Goal: Information Seeking & Learning: Compare options

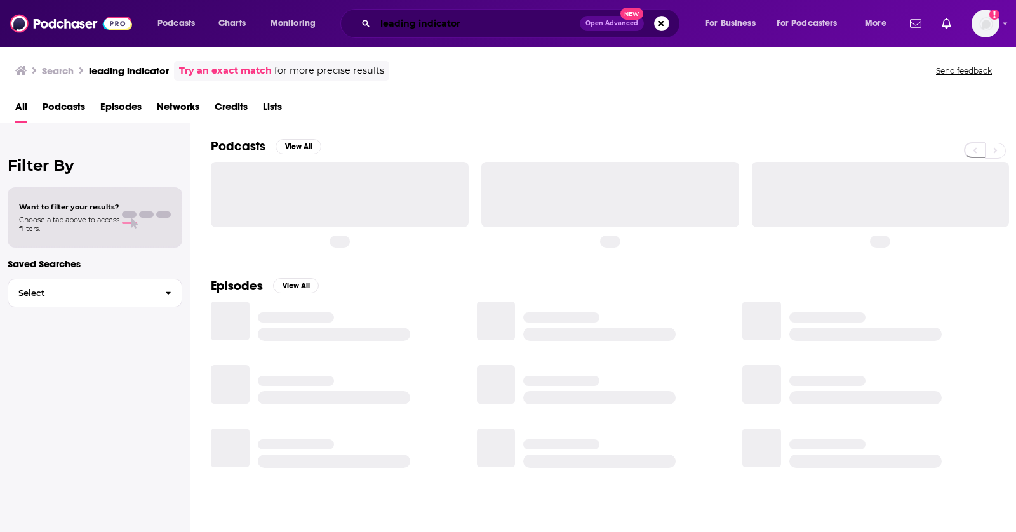
click at [405, 18] on input "leading indicator" at bounding box center [477, 23] width 205 height 20
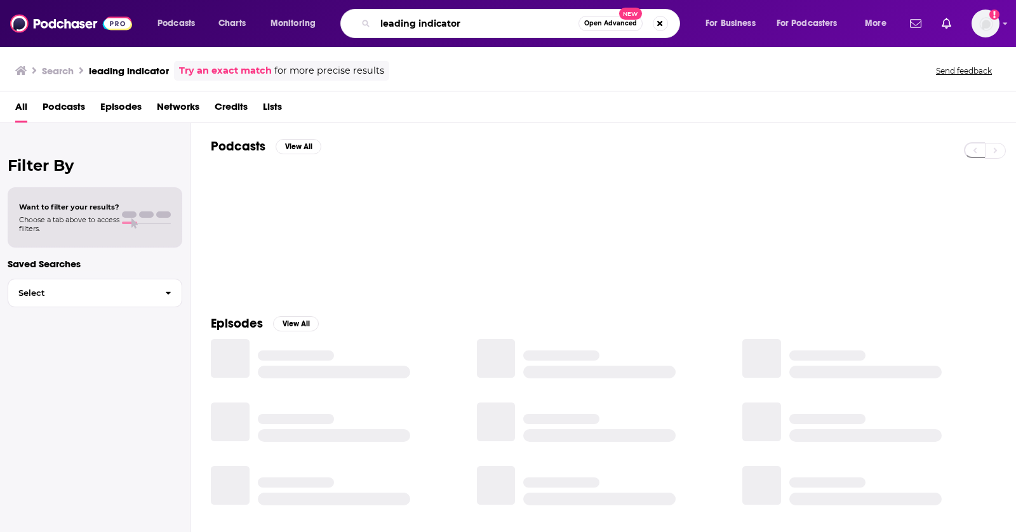
paste input "No Priors"
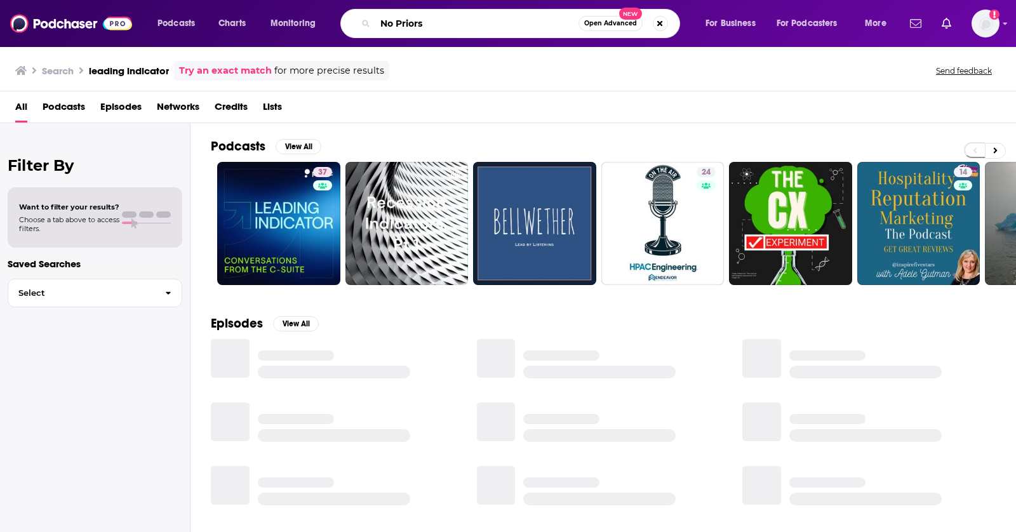
type input "No Priors"
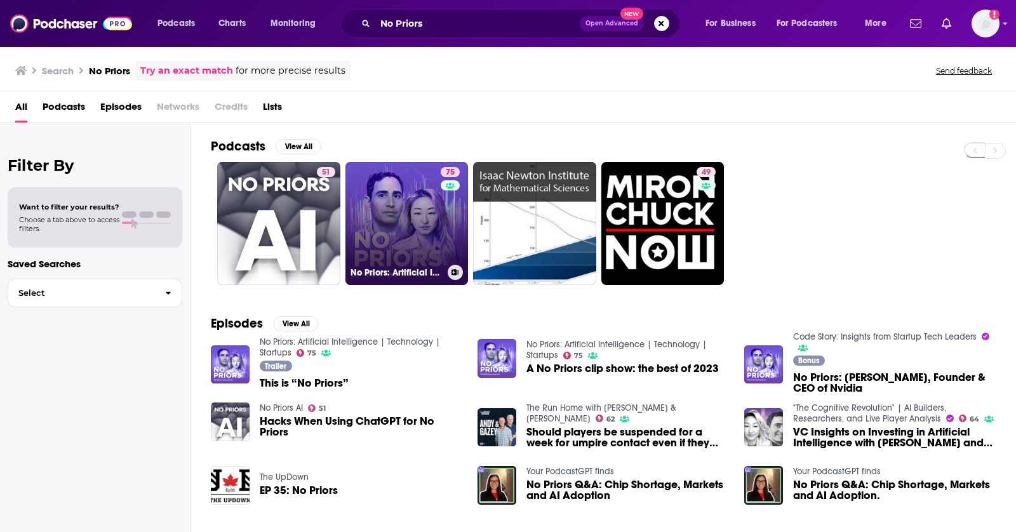
click at [361, 203] on link "75 No Priors: Artificial Intelligence | Technology | Startups" at bounding box center [407, 223] width 123 height 123
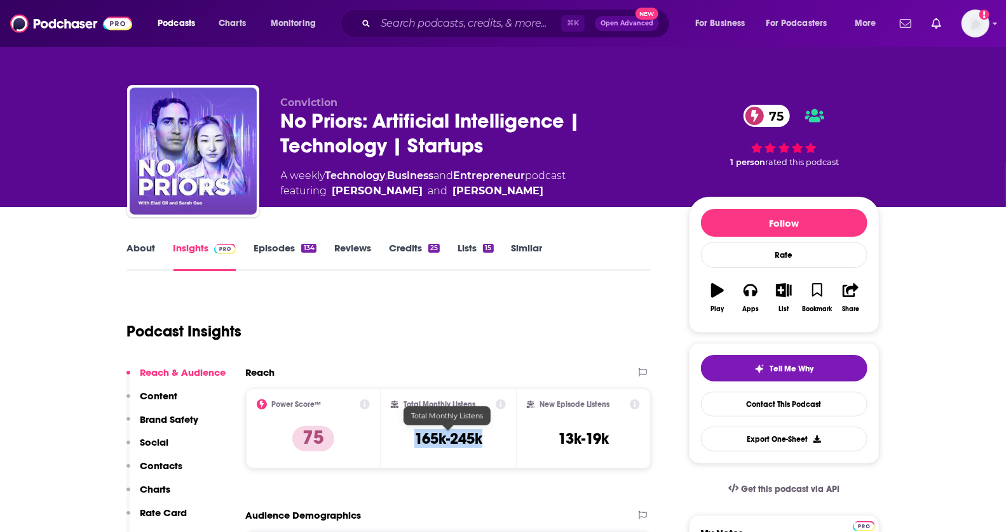
drag, startPoint x: 416, startPoint y: 438, endPoint x: 496, endPoint y: 438, distance: 80.0
click at [496, 438] on div "Total Monthly Listens 165k-245k" at bounding box center [448, 429] width 115 height 58
copy h3 "165k-245k"
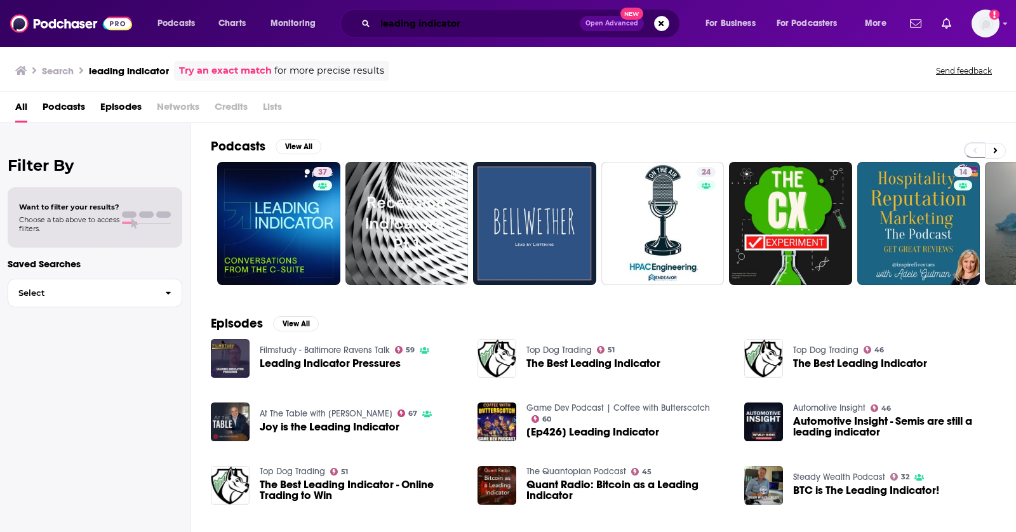
click at [480, 24] on input "leading indicator" at bounding box center [477, 23] width 205 height 20
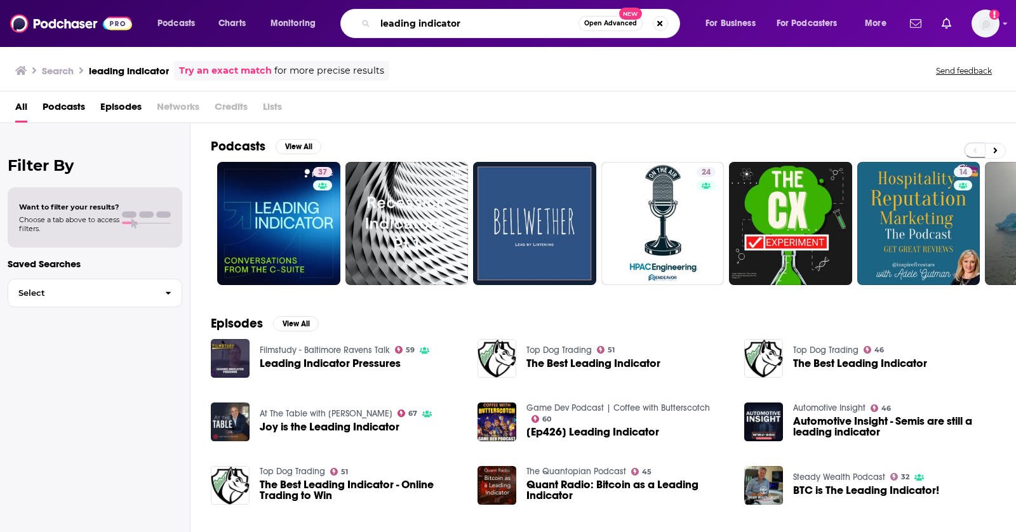
paste input "People of AI"
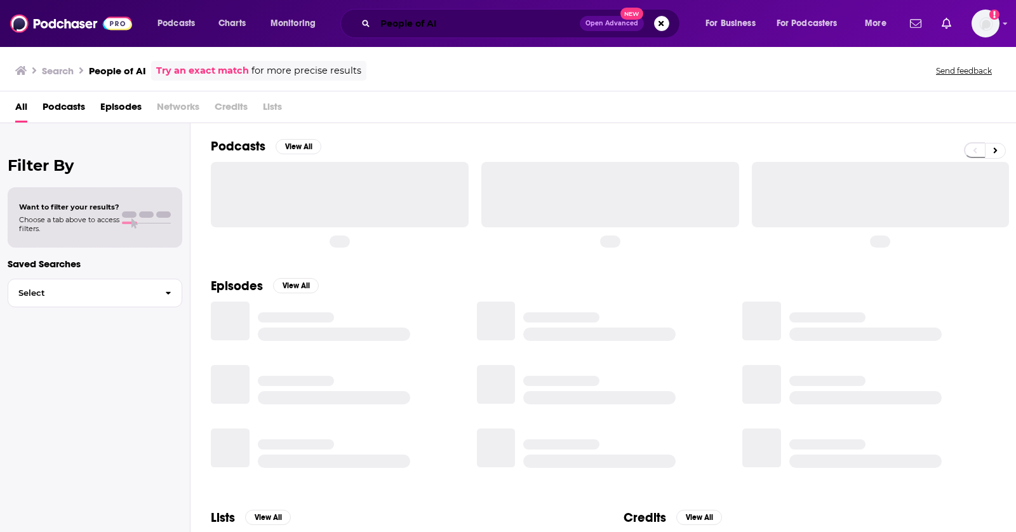
click at [494, 29] on input "People of AI" at bounding box center [477, 23] width 205 height 20
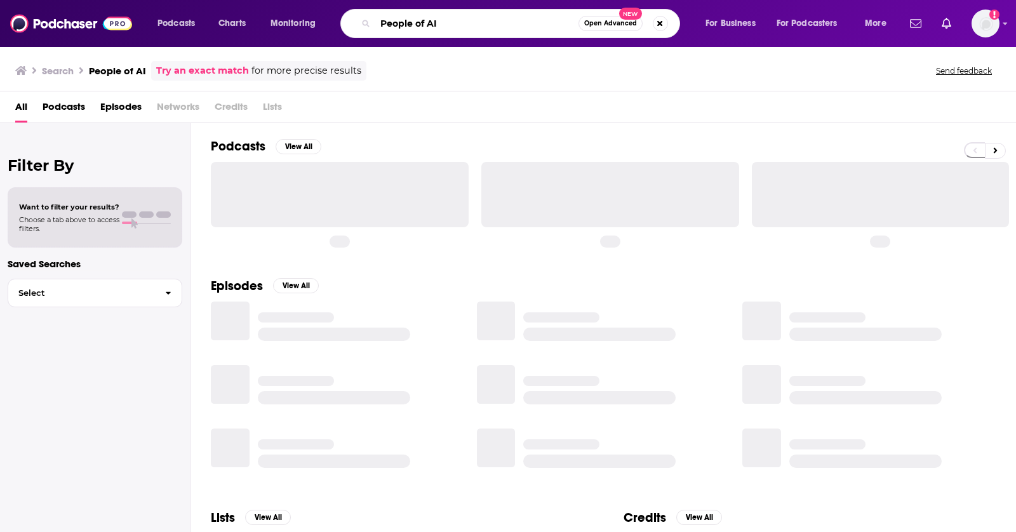
type input "People of AI"
click at [468, 27] on input "People of AI" at bounding box center [476, 23] width 203 height 20
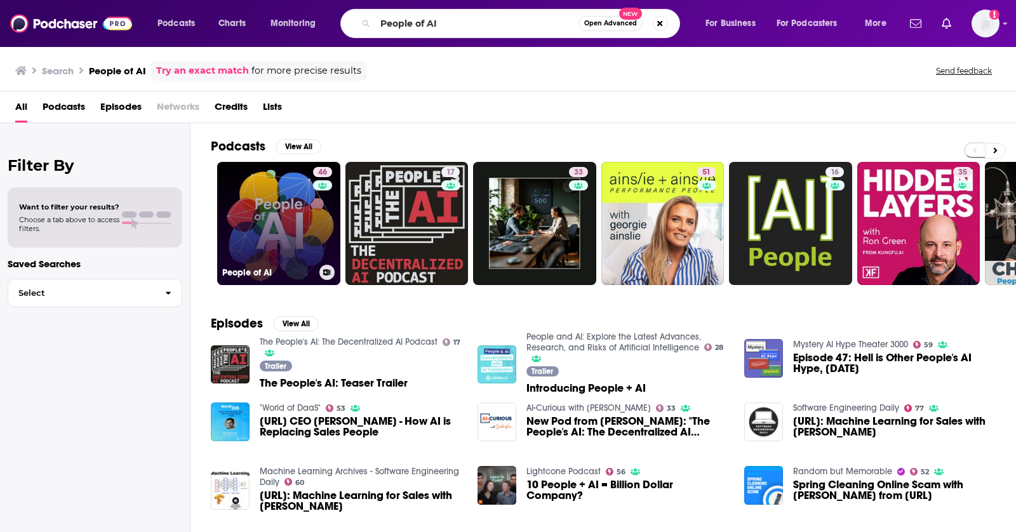
click at [274, 205] on link "46 People of AI" at bounding box center [278, 223] width 123 height 123
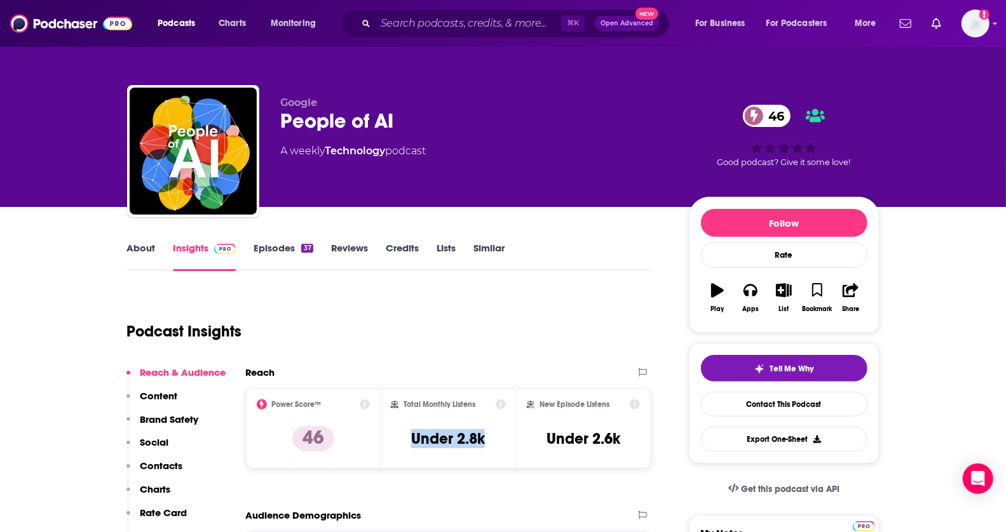
drag, startPoint x: 403, startPoint y: 437, endPoint x: 510, endPoint y: 441, distance: 106.2
click at [510, 441] on div "Total Monthly Listens Under 2.8k" at bounding box center [448, 429] width 135 height 80
copy h3 "Under 2.8k"
click at [144, 242] on link "About" at bounding box center [141, 256] width 29 height 29
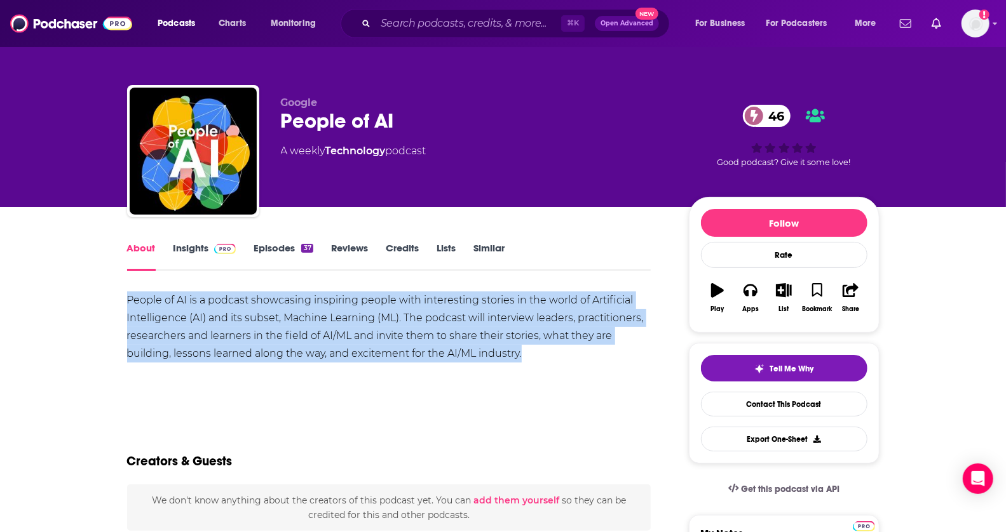
drag, startPoint x: 123, startPoint y: 295, endPoint x: 587, endPoint y: 354, distance: 467.5
copy div "People of AI is a podcast showcasing inspiring people with interesting stories …"
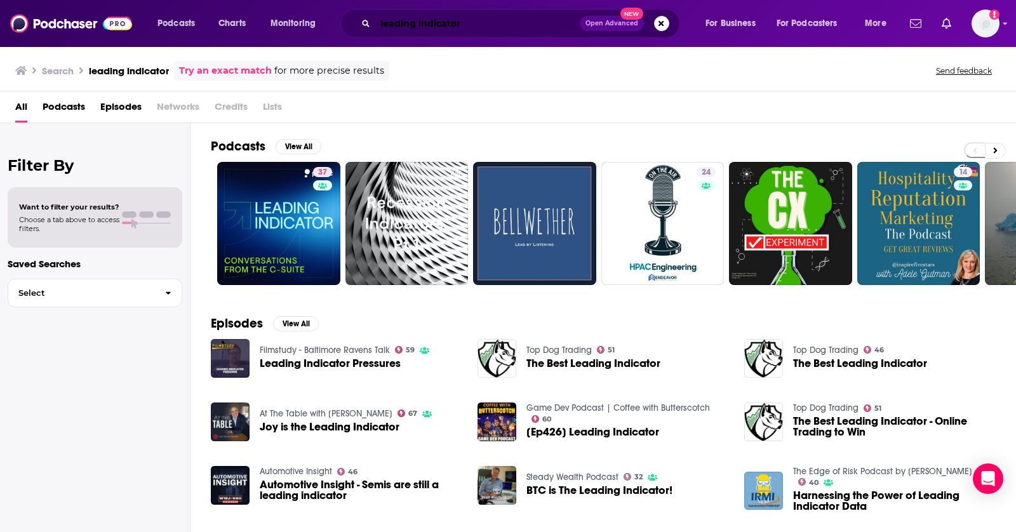
click at [428, 29] on input "leading indicator" at bounding box center [477, 23] width 205 height 20
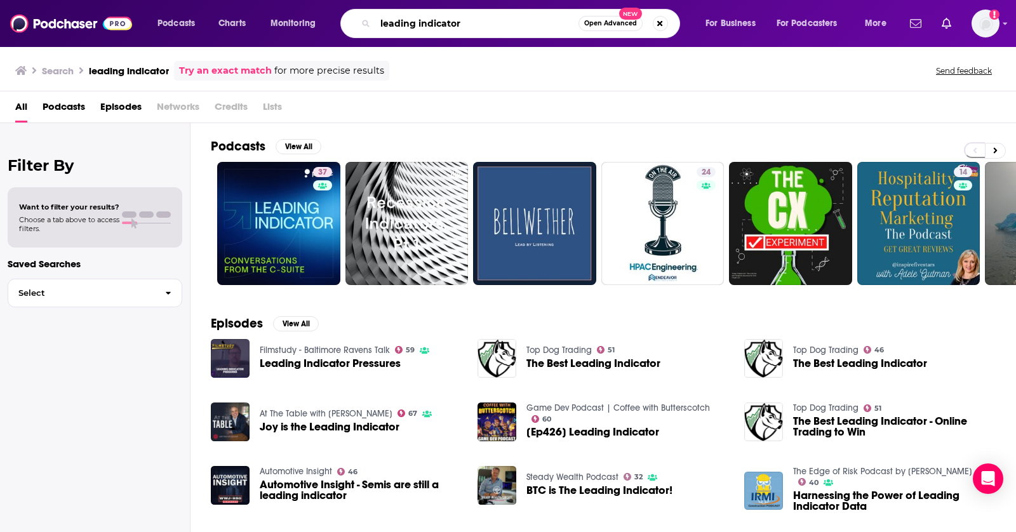
paste input "The Cognitive Revolution"
type input "The Cognitive Revolution"
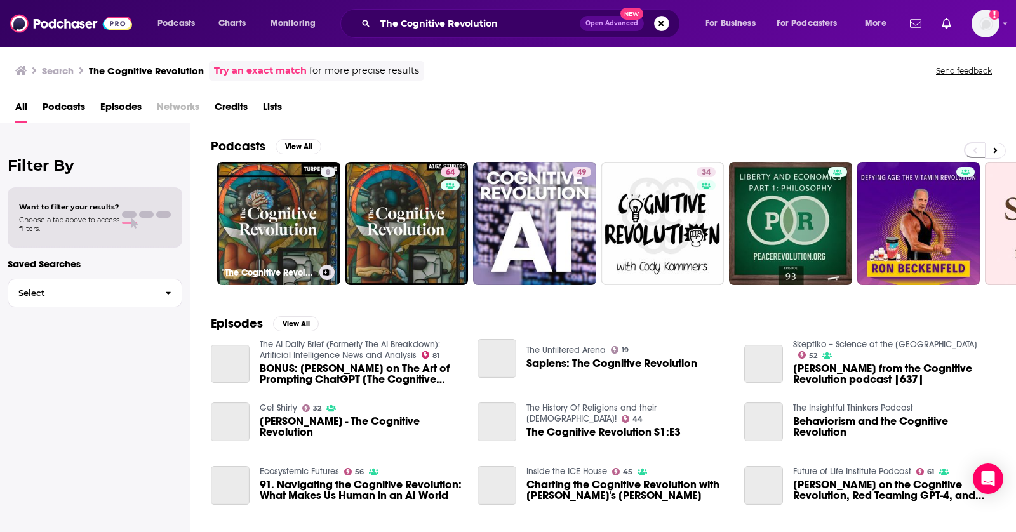
click at [251, 201] on link "8 "The Cognitive Revolution"" at bounding box center [278, 223] width 123 height 123
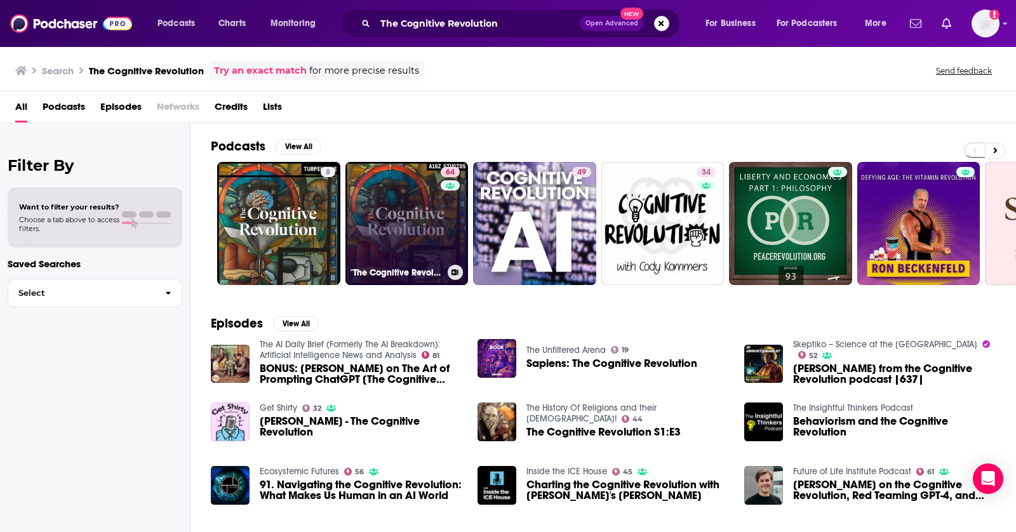
click at [438, 220] on link "64 "The Cognitive Revolution" | AI Builders, Researchers, and Live Player Analy…" at bounding box center [407, 223] width 123 height 123
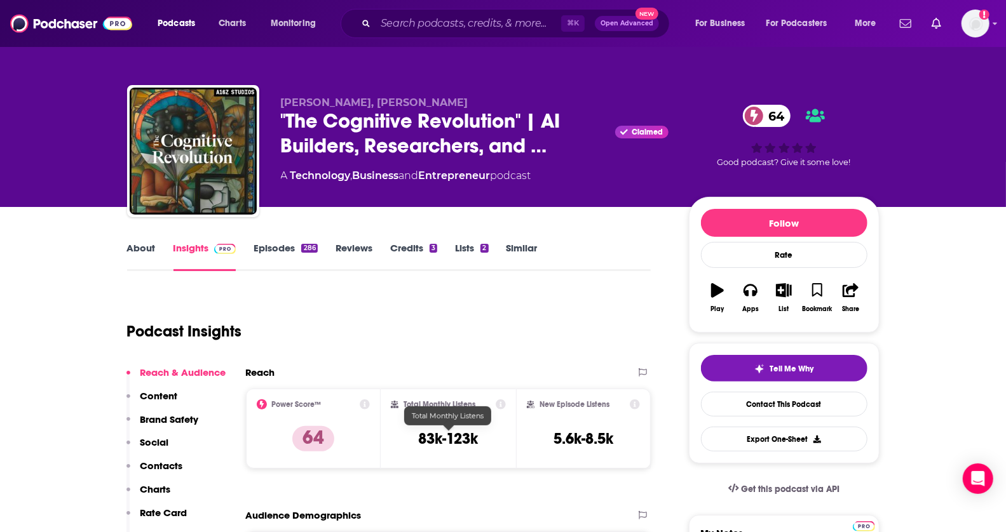
drag, startPoint x: 412, startPoint y: 432, endPoint x: 508, endPoint y: 432, distance: 95.3
click at [508, 432] on div "Total Monthly Listens 83k-123k" at bounding box center [448, 429] width 135 height 80
drag, startPoint x: 488, startPoint y: 445, endPoint x: 400, endPoint y: 444, distance: 87.7
click at [400, 444] on div "Total Monthly Listens 83k-123k" at bounding box center [448, 429] width 115 height 58
copy h3 "83k-123k"
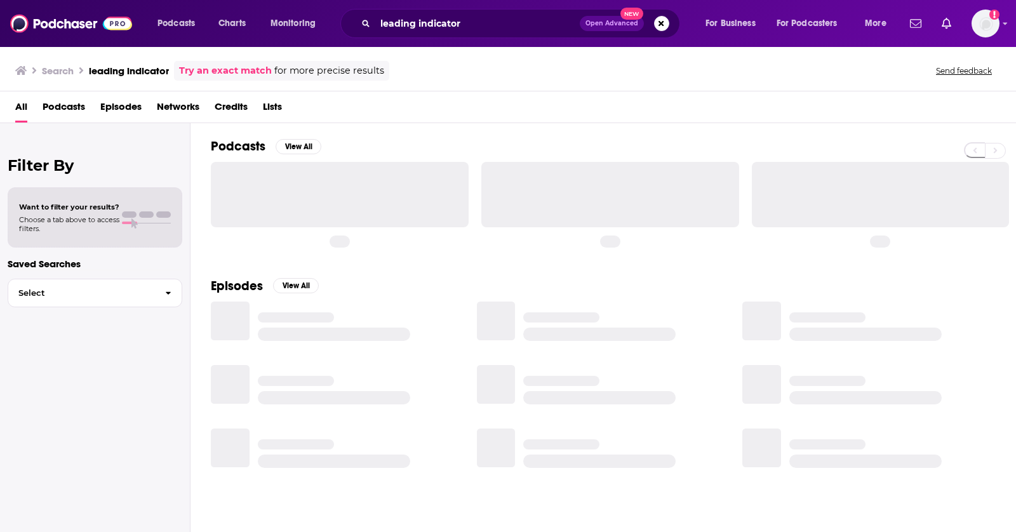
click at [447, 2] on div "Podcasts Charts Monitoring leading indicator Open Advanced New For Business For…" at bounding box center [508, 23] width 1016 height 47
click at [447, 17] on input "leading indicator" at bounding box center [477, 23] width 205 height 20
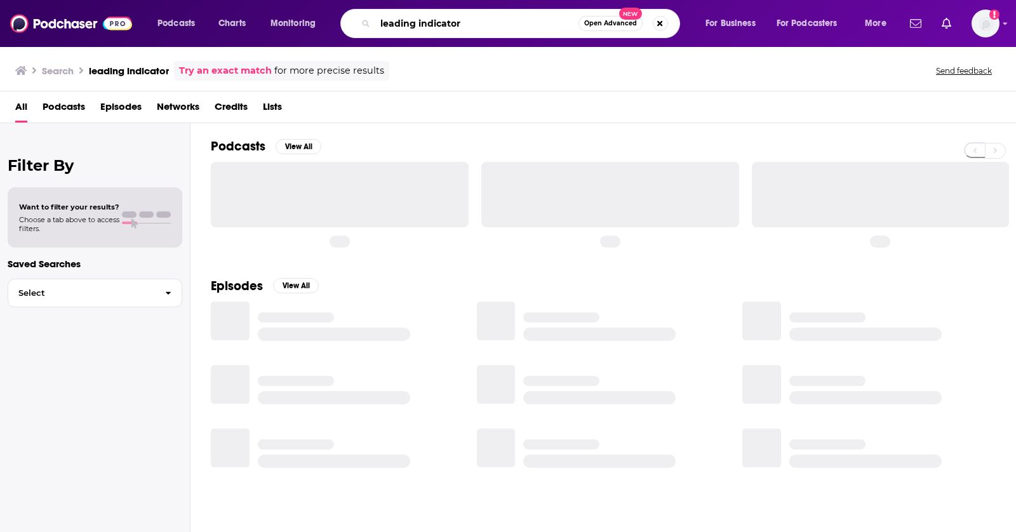
paste input "Eye on AI"
type input "Eye on AI"
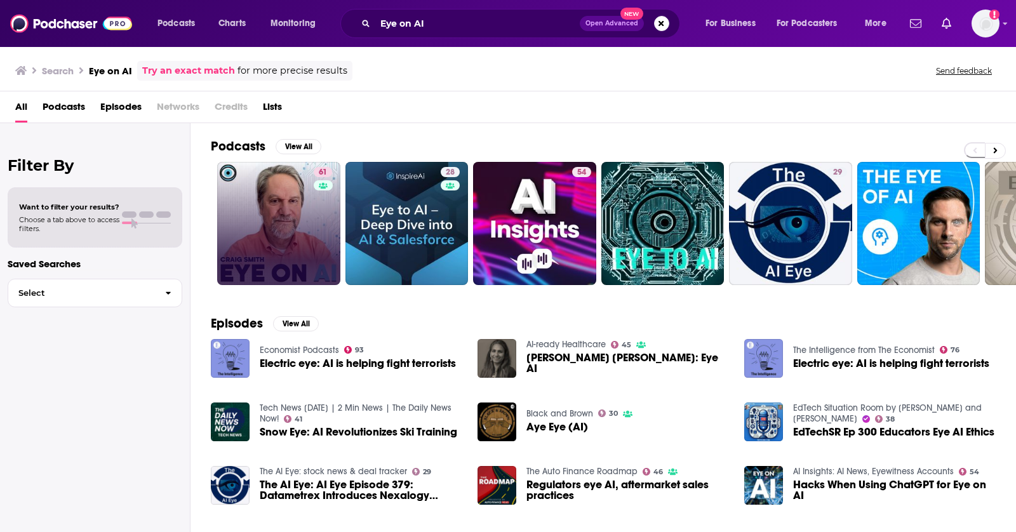
click at [321, 211] on div "61" at bounding box center [325, 223] width 22 height 113
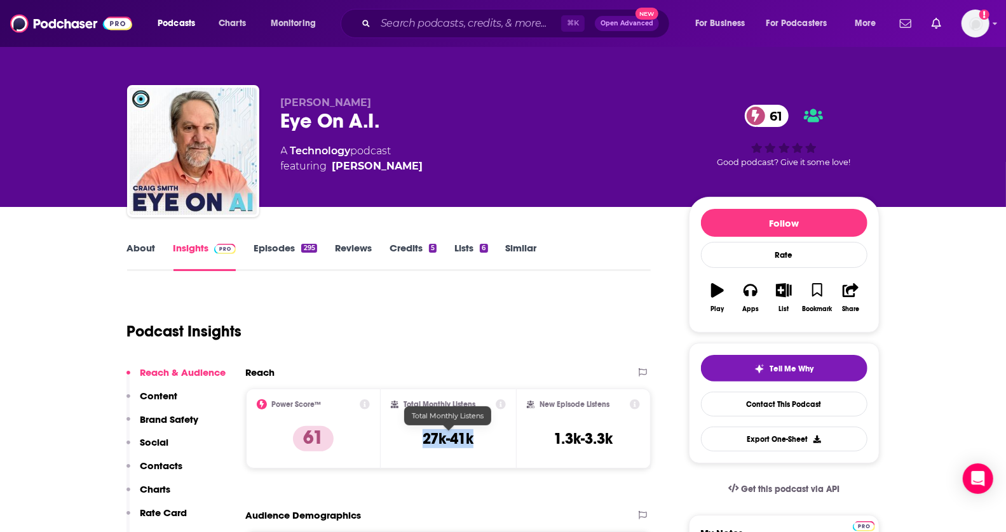
drag, startPoint x: 422, startPoint y: 440, endPoint x: 500, endPoint y: 440, distance: 77.5
click at [500, 440] on div "Total Monthly Listens 27k-41k" at bounding box center [448, 429] width 115 height 58
copy h3 "27k-41k"
click at [159, 258] on div "About" at bounding box center [150, 256] width 46 height 29
click at [147, 254] on link "About" at bounding box center [141, 256] width 29 height 29
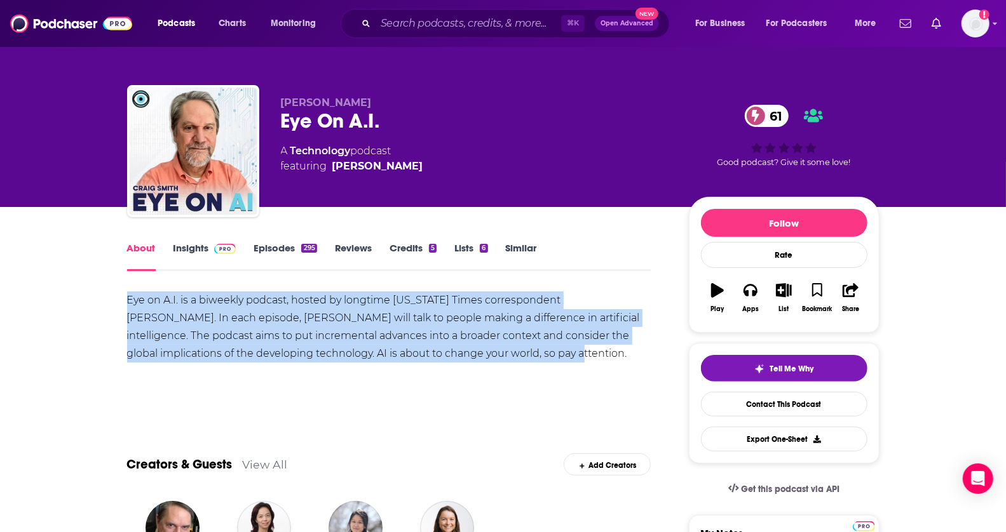
drag, startPoint x: 124, startPoint y: 301, endPoint x: 473, endPoint y: 348, distance: 351.9
copy div "Eye on A.I. is a biweekly podcast, hosted by longtime New York Times correspond…"
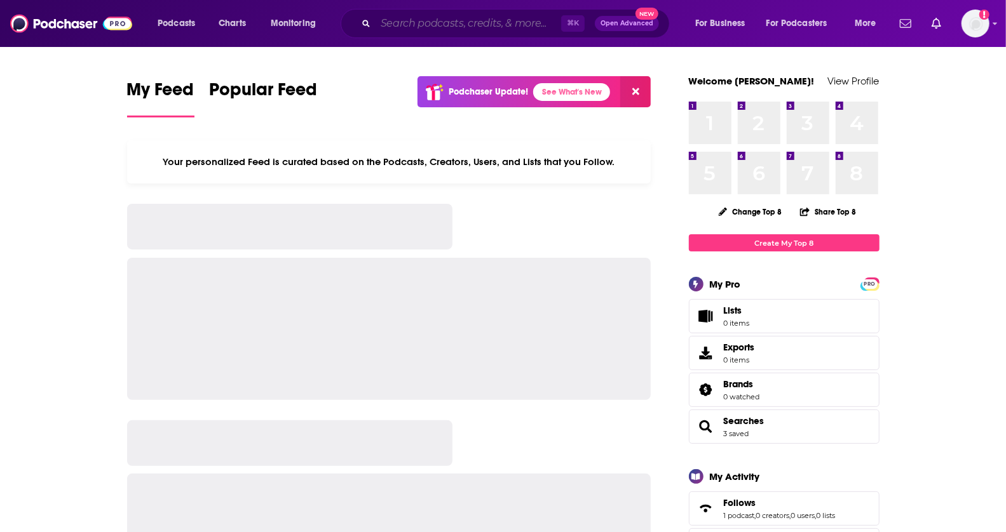
click at [469, 29] on input "Search podcasts, credits, & more..." at bounding box center [468, 23] width 186 height 20
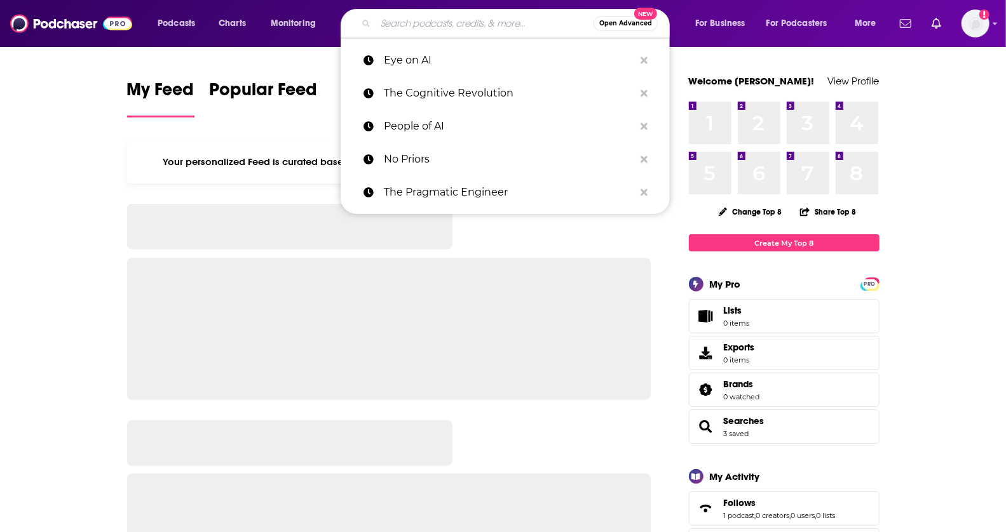
paste input "Fund/Build/Scale"
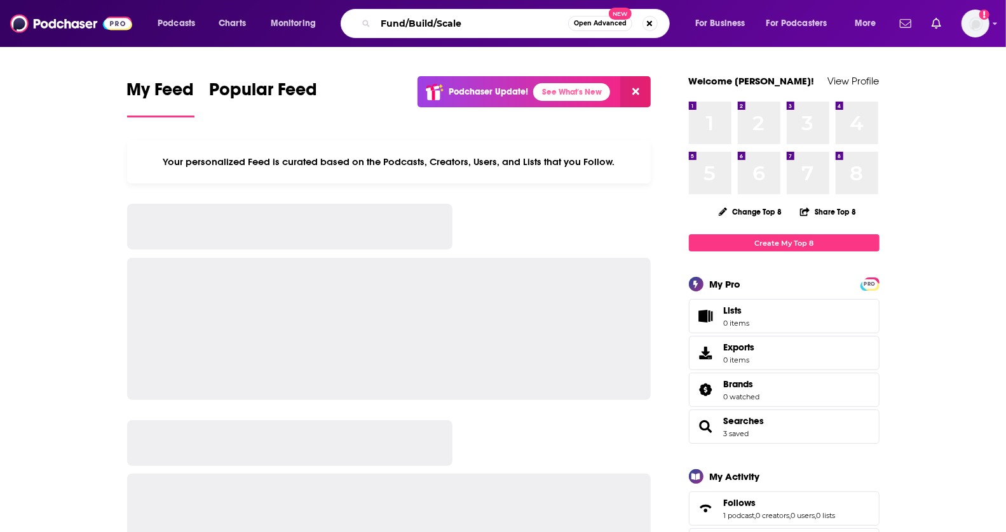
type input "Fund/Build/Scale"
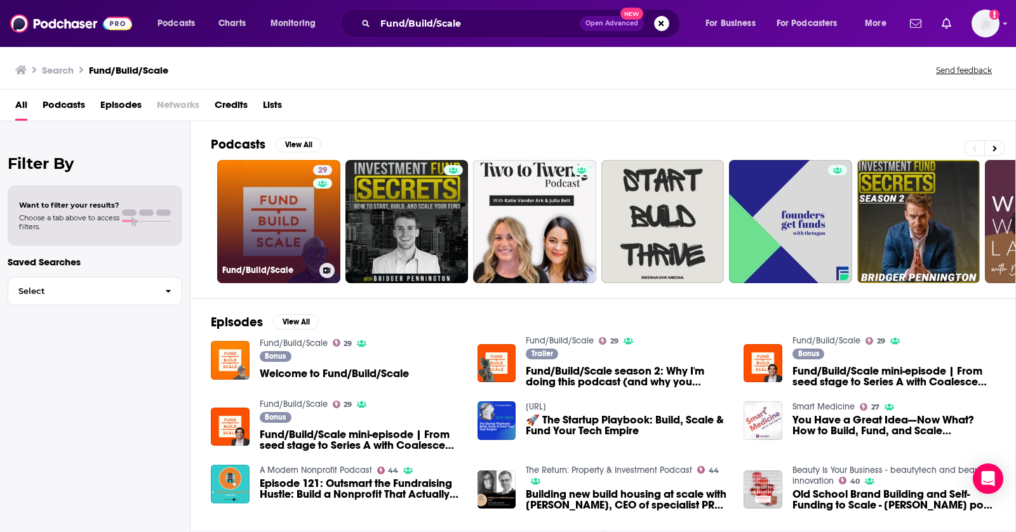
click at [288, 213] on link "29 Fund/Build/Scale" at bounding box center [278, 221] width 123 height 123
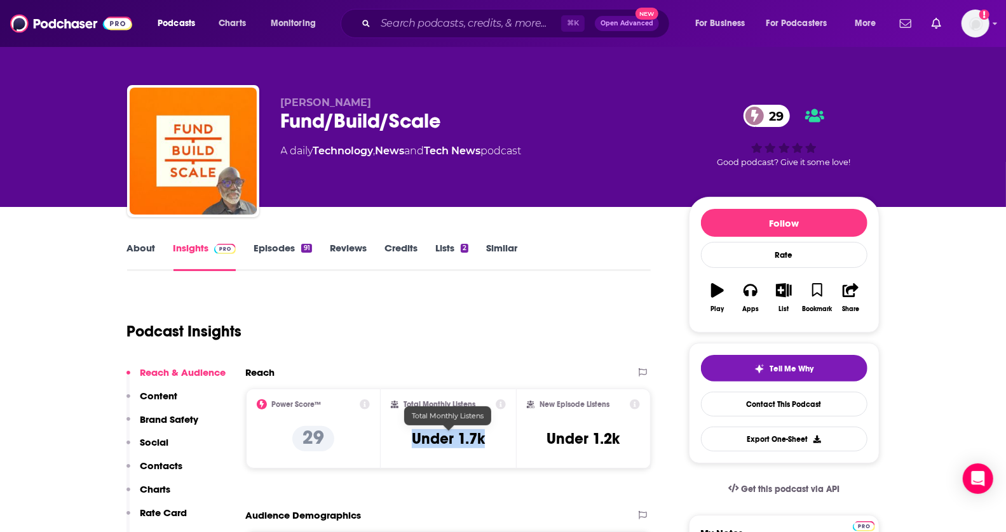
drag, startPoint x: 403, startPoint y: 436, endPoint x: 492, endPoint y: 431, distance: 89.1
click at [492, 431] on div "Total Monthly Listens Under 1.7k" at bounding box center [448, 429] width 115 height 58
copy h3 "Under 1.7k"
click at [290, 246] on link "Episodes 91" at bounding box center [282, 256] width 58 height 29
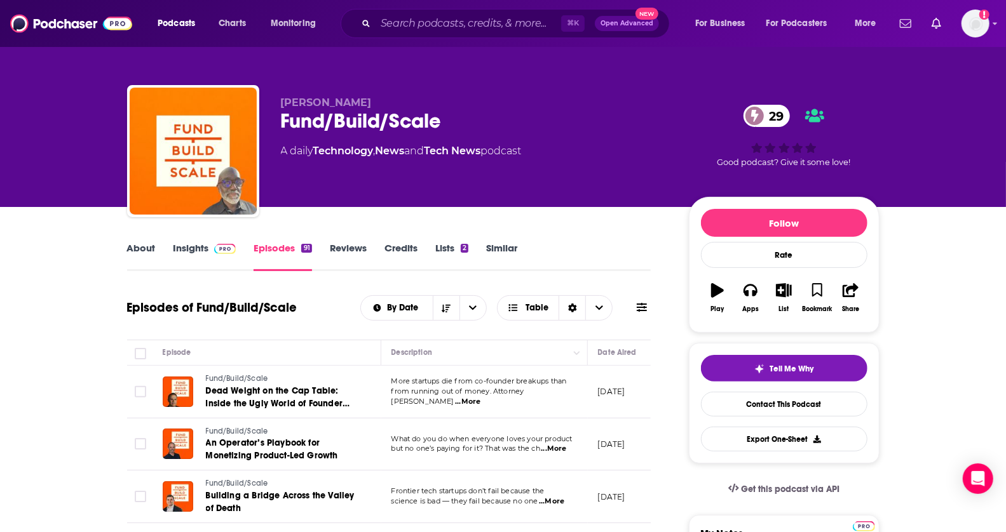
click at [143, 265] on link "About" at bounding box center [141, 256] width 29 height 29
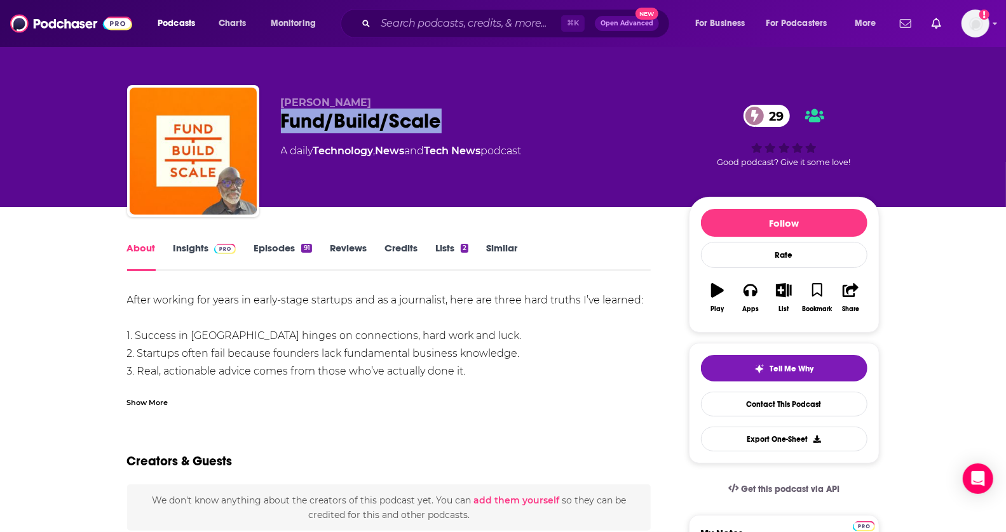
drag, startPoint x: 439, startPoint y: 125, endPoint x: 281, endPoint y: 123, distance: 157.6
click at [281, 123] on div "Fund/Build/Scale 29" at bounding box center [475, 121] width 388 height 25
copy h1 "Fund/Build/Scale"
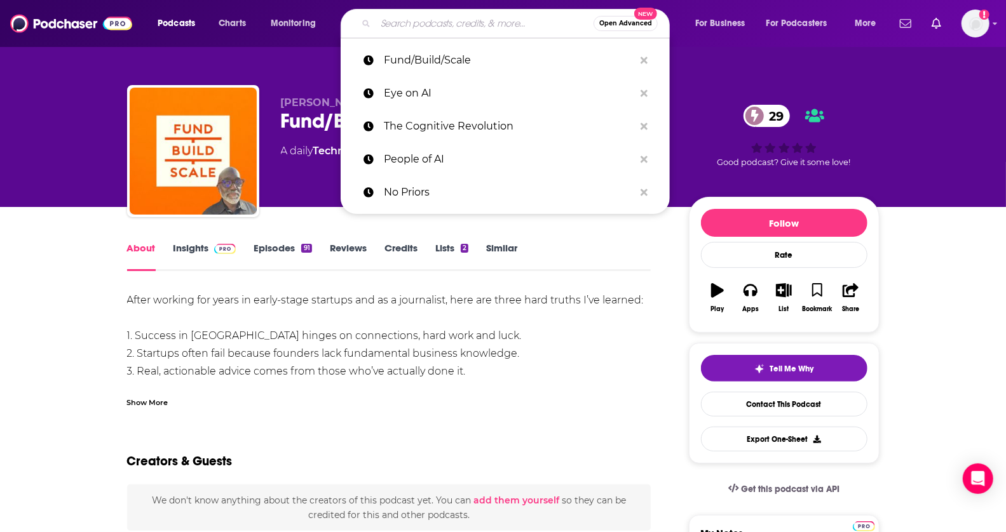
click at [504, 20] on input "Search podcasts, credits, & more..." at bounding box center [484, 23] width 218 height 20
paste input "20Product (Twenty Minute VC spin-out)"
type input "20Product (Twenty Minute VC spin-out)"
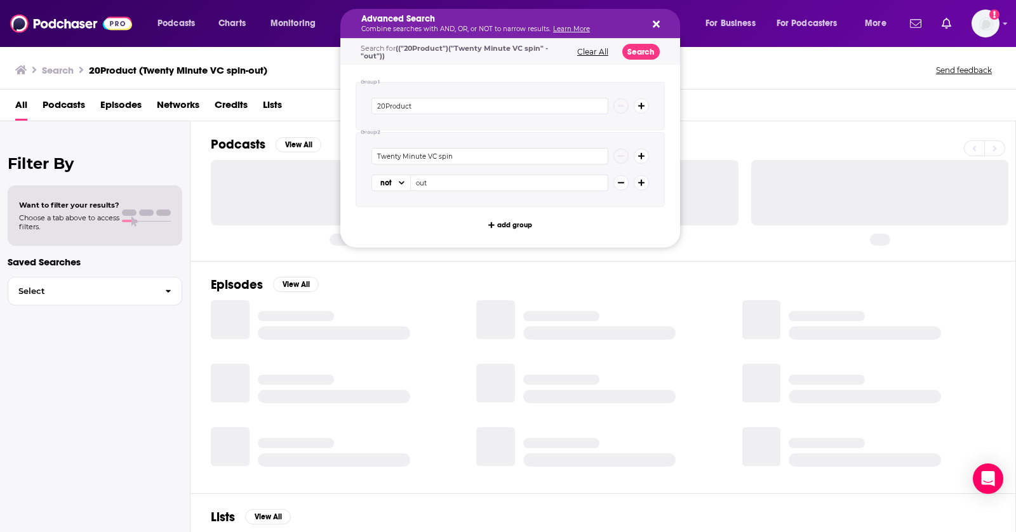
click at [656, 22] on icon "Search podcasts, credits, & more..." at bounding box center [656, 24] width 7 height 10
click at [653, 25] on icon "Search podcasts, credits, & more..." at bounding box center [656, 24] width 7 height 10
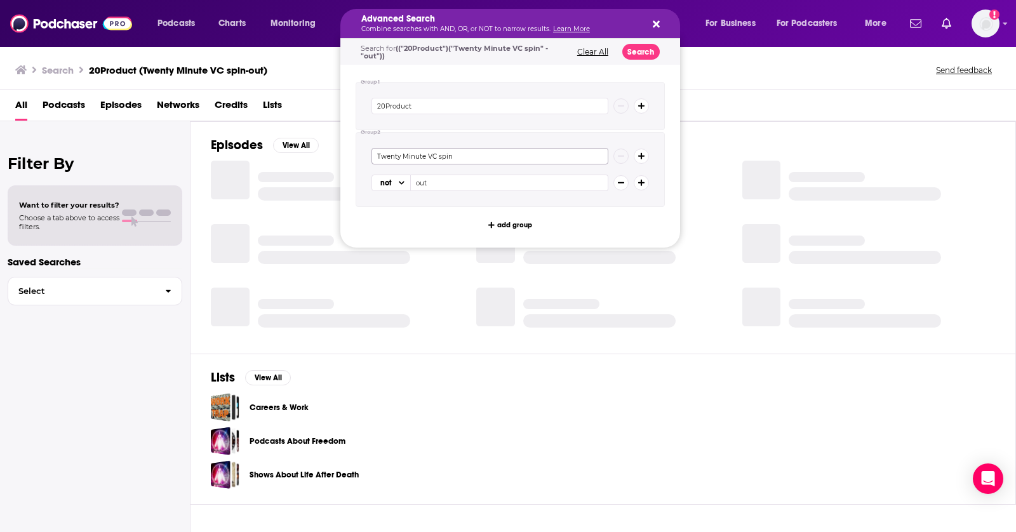
drag, startPoint x: 455, startPoint y: 147, endPoint x: 365, endPoint y: 147, distance: 90.2
click at [365, 147] on div "Twenty Minute VC spin not out" at bounding box center [510, 169] width 309 height 75
drag, startPoint x: 381, startPoint y: 154, endPoint x: 506, endPoint y: 154, distance: 125.8
click at [506, 154] on input "Twenty Minute VC spin" at bounding box center [490, 156] width 237 height 17
type input "T"
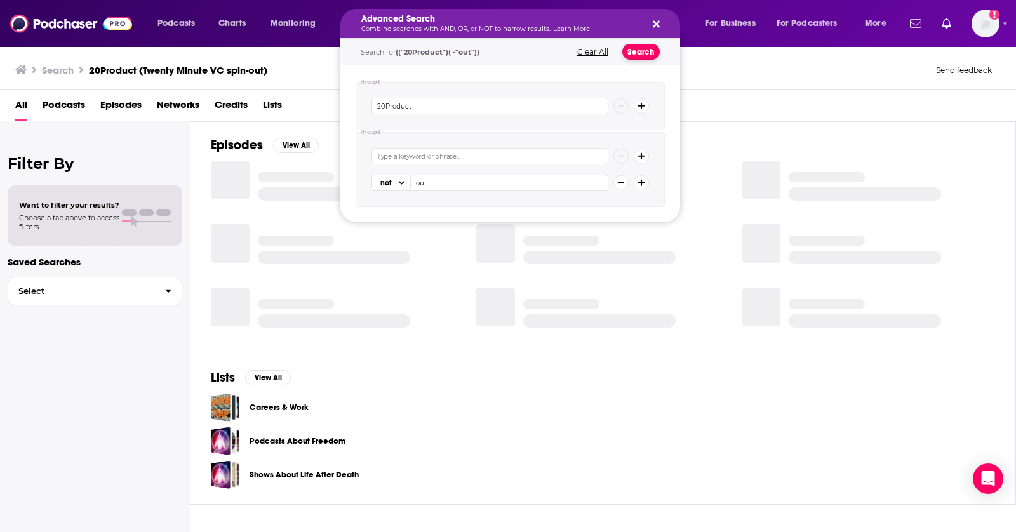
click at [640, 50] on button "Search" at bounding box center [641, 52] width 37 height 16
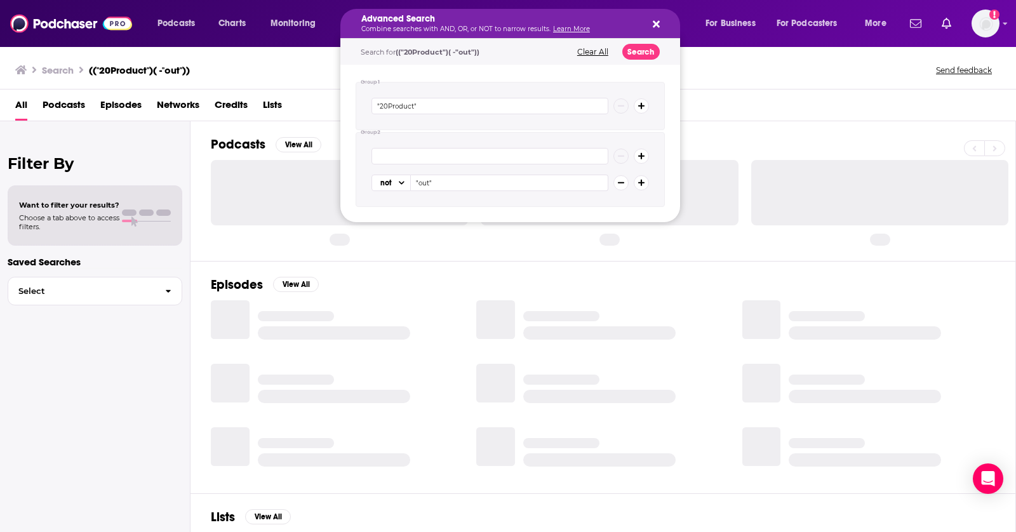
drag, startPoint x: 506, startPoint y: 20, endPoint x: 499, endPoint y: 20, distance: 7.0
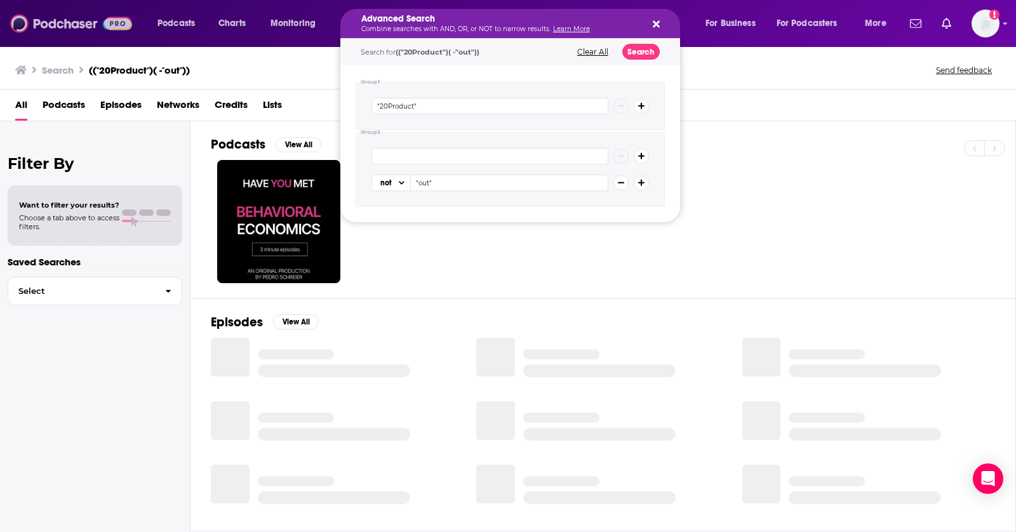
click at [38, 27] on img at bounding box center [71, 23] width 122 height 24
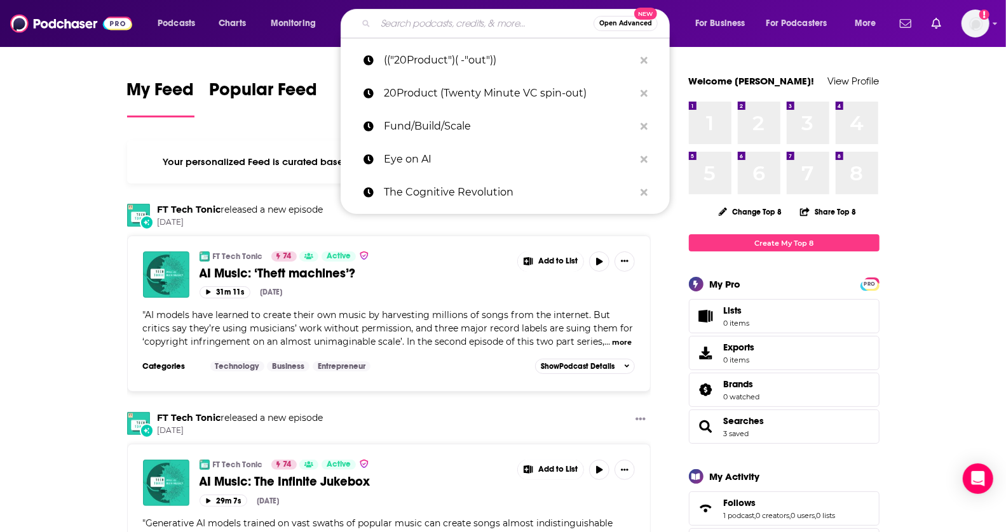
click at [420, 28] on input "Search podcasts, credits, & more..." at bounding box center [484, 23] width 218 height 20
click at [640, 60] on icon "Search podcasts, credits, & more..." at bounding box center [643, 60] width 7 height 10
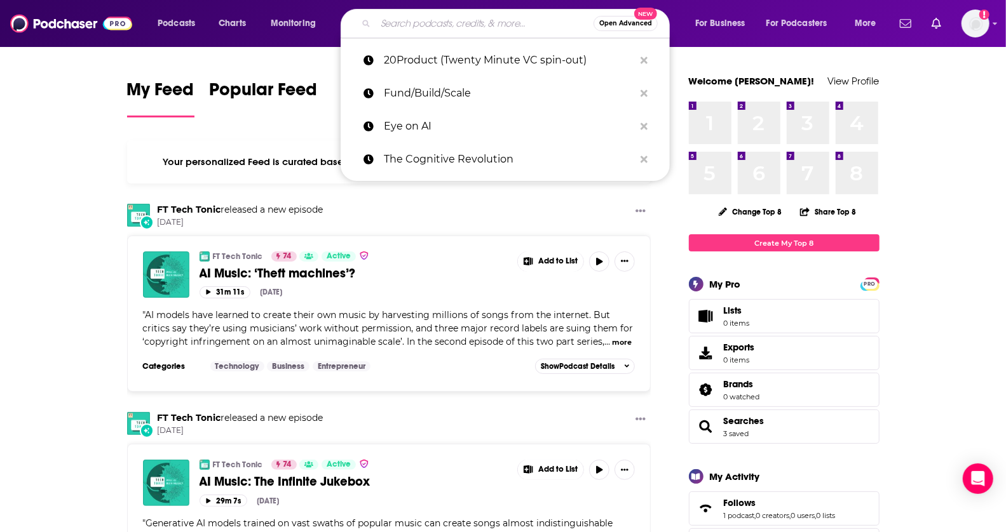
click at [417, 28] on input "Search podcasts, credits, & more..." at bounding box center [484, 23] width 218 height 20
paste input "20Product (Twenty Minute VC spin-out)"
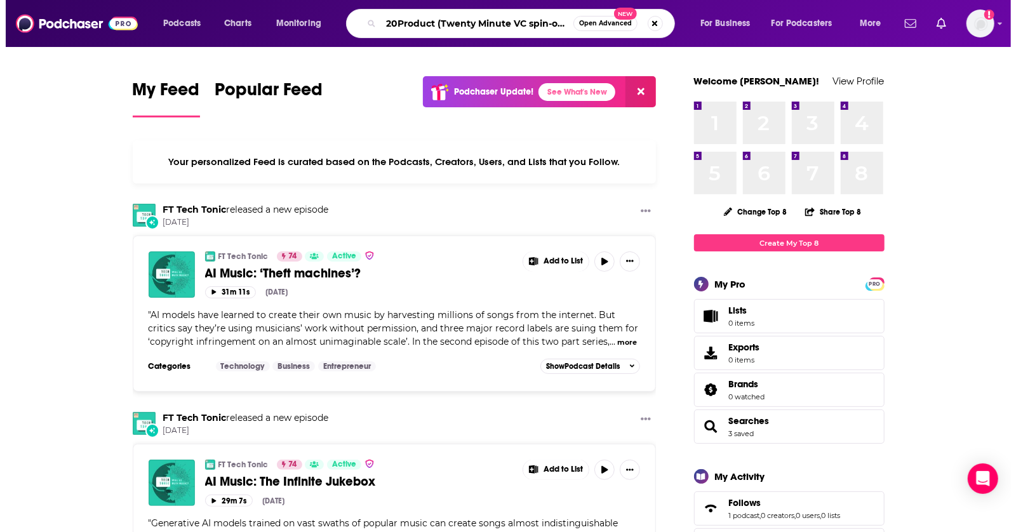
scroll to position [0, 1]
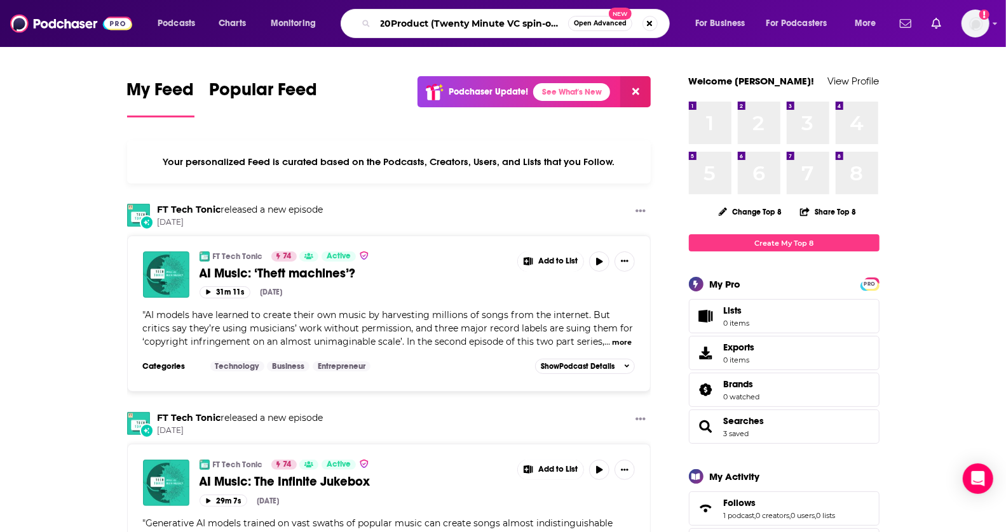
type input "20Product (Twenty Minute VC spin-out)"
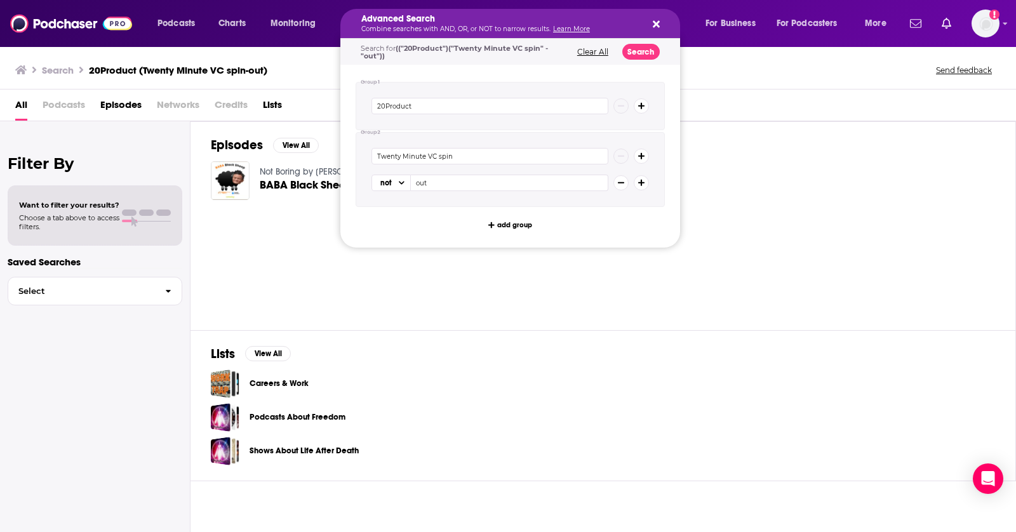
drag, startPoint x: 426, startPoint y: 22, endPoint x: 513, endPoint y: 25, distance: 87.7
click at [53, 23] on img at bounding box center [71, 23] width 122 height 24
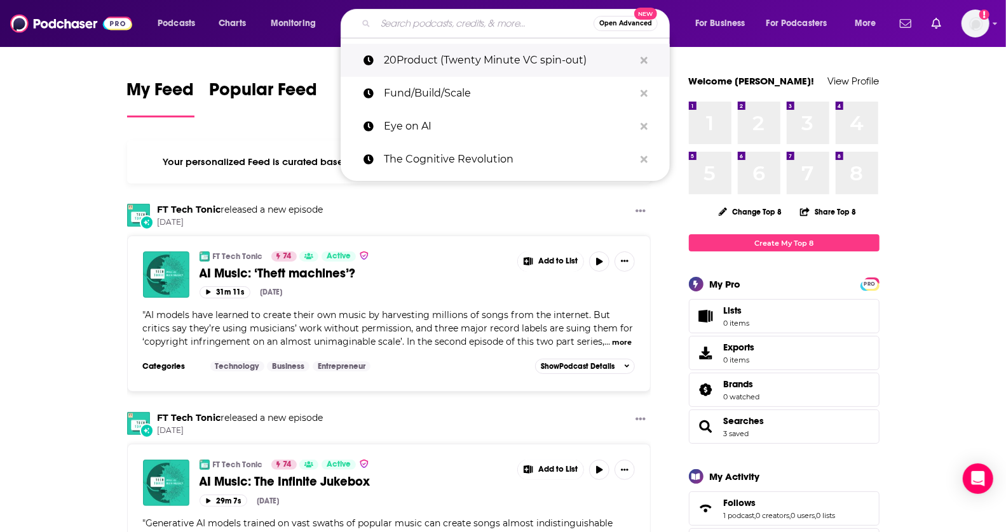
click at [652, 56] on button "Search podcasts, credits, & more..." at bounding box center [644, 61] width 20 height 24
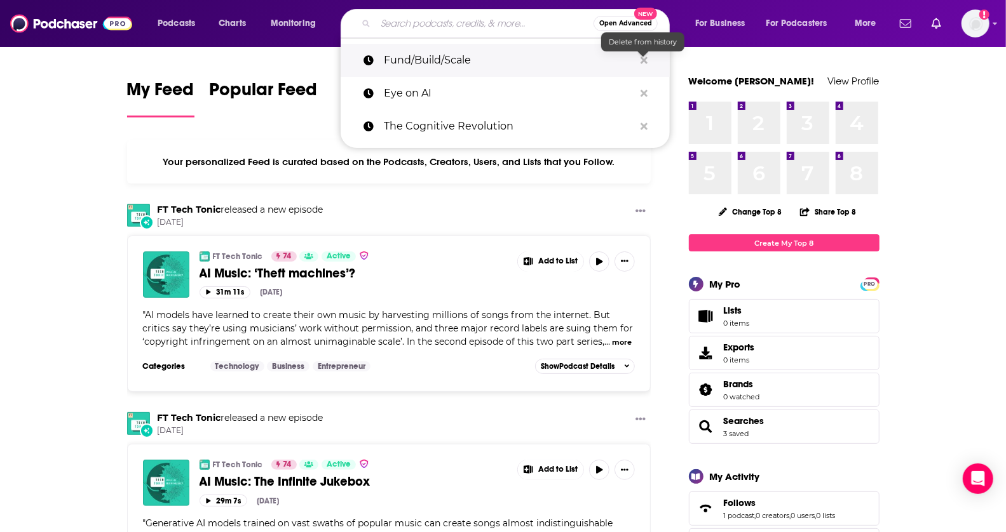
click at [650, 59] on button "Search podcasts, credits, & more..." at bounding box center [644, 61] width 20 height 24
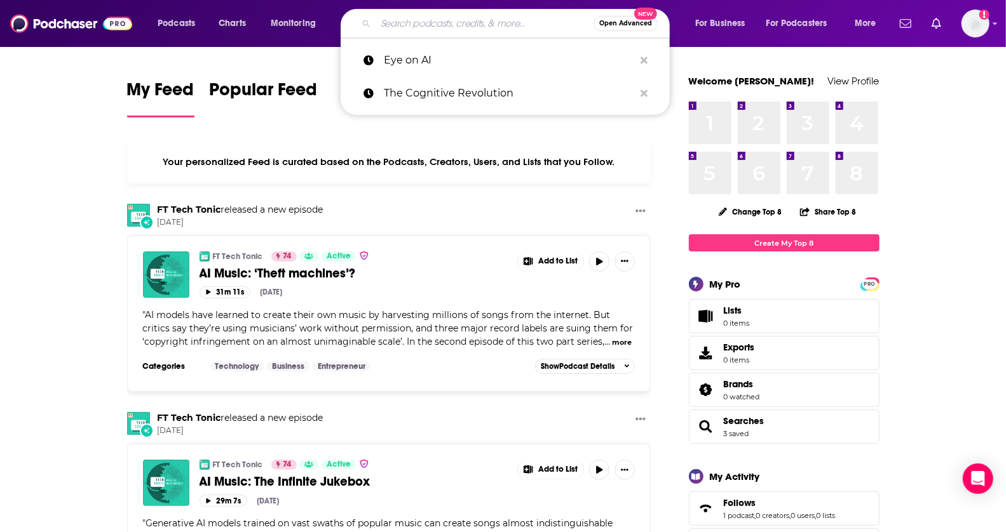
click at [516, 20] on input "Search podcasts, credits, & more..." at bounding box center [484, 23] width 218 height 20
paste input "20Product (Twenty Minute VC spin-out)"
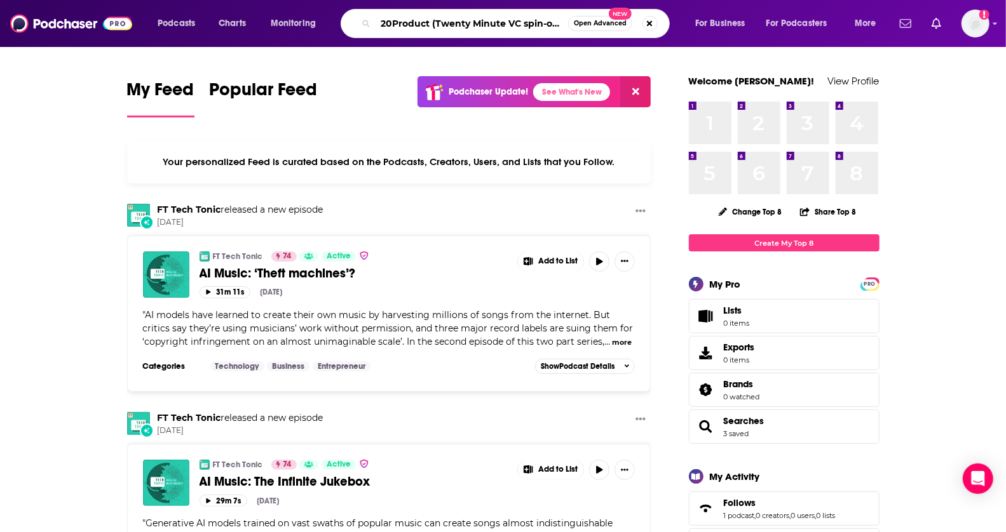
click at [477, 24] on input "20Product (Twenty Minute VC spin-out" at bounding box center [471, 23] width 192 height 20
click at [477, 24] on input "20Product (Twen VC spin-out" at bounding box center [471, 23] width 192 height 20
click at [477, 24] on input "20Product (Twen-out" at bounding box center [471, 23] width 192 height 20
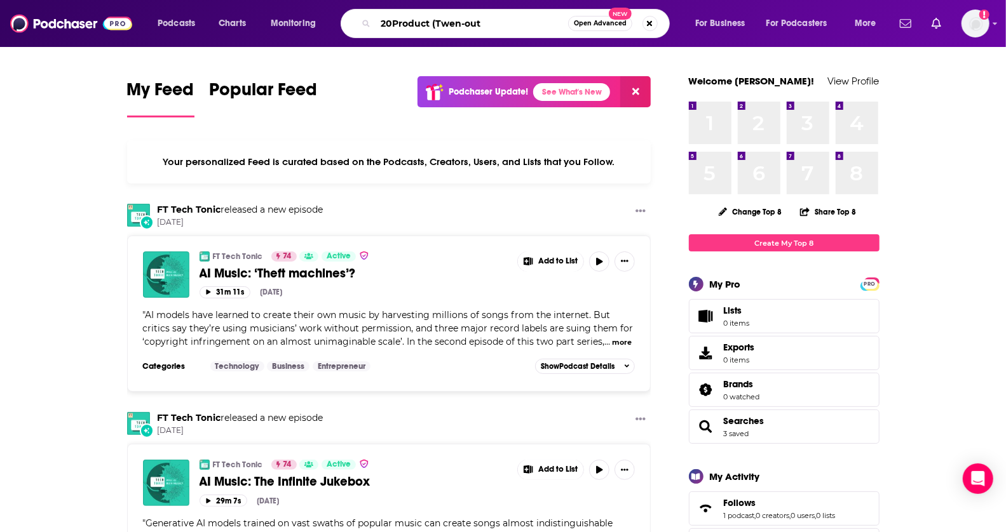
click at [477, 24] on input "20Product (Twen-out" at bounding box center [471, 23] width 192 height 20
click at [448, 24] on input "20Product (Twe" at bounding box center [471, 23] width 192 height 20
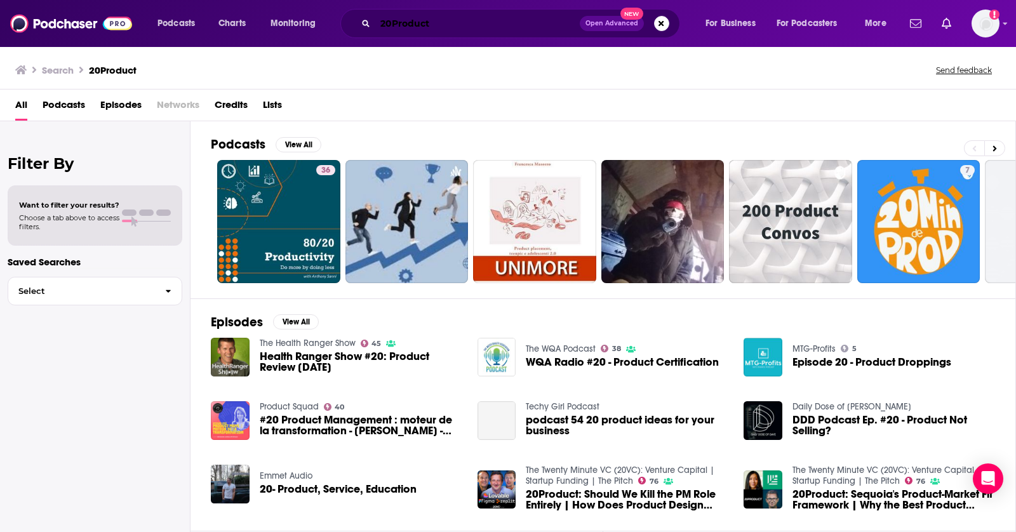
click at [408, 25] on input "20Product" at bounding box center [477, 23] width 205 height 20
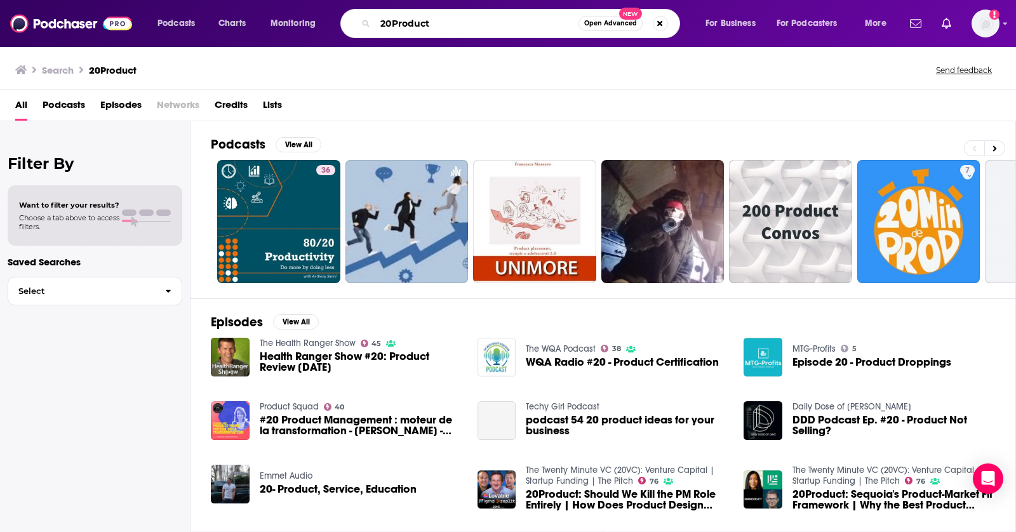
click at [408, 25] on input "20Product" at bounding box center [476, 23] width 203 height 20
type input "20VC"
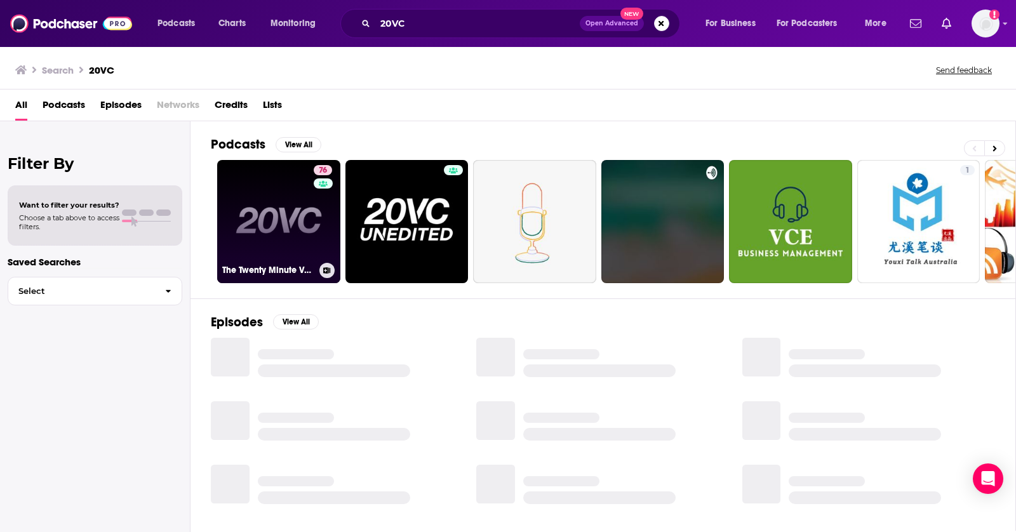
click at [256, 208] on link "76 The Twenty Minute VC (20VC): Venture Capital | Startup Funding | The Pitch" at bounding box center [278, 221] width 123 height 123
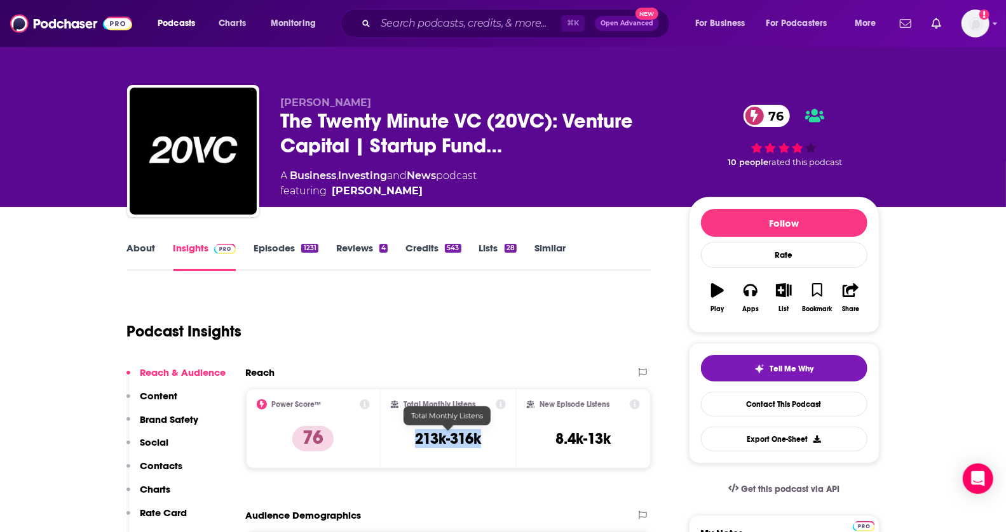
drag, startPoint x: 415, startPoint y: 436, endPoint x: 504, endPoint y: 436, distance: 88.3
click at [504, 436] on div "Total Monthly Listens 213k-316k" at bounding box center [448, 429] width 115 height 58
copy h3 "213k-316k"
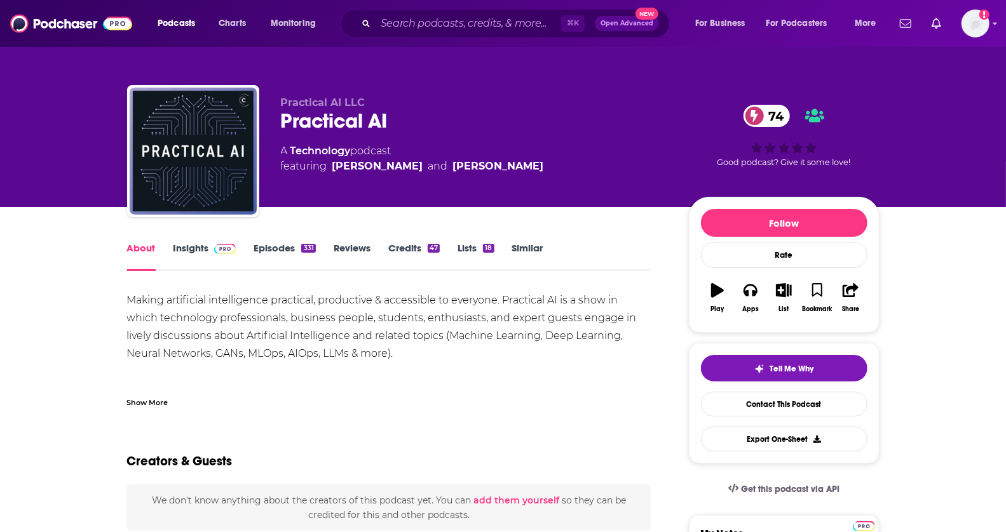
click at [206, 248] on link "Insights" at bounding box center [204, 256] width 63 height 29
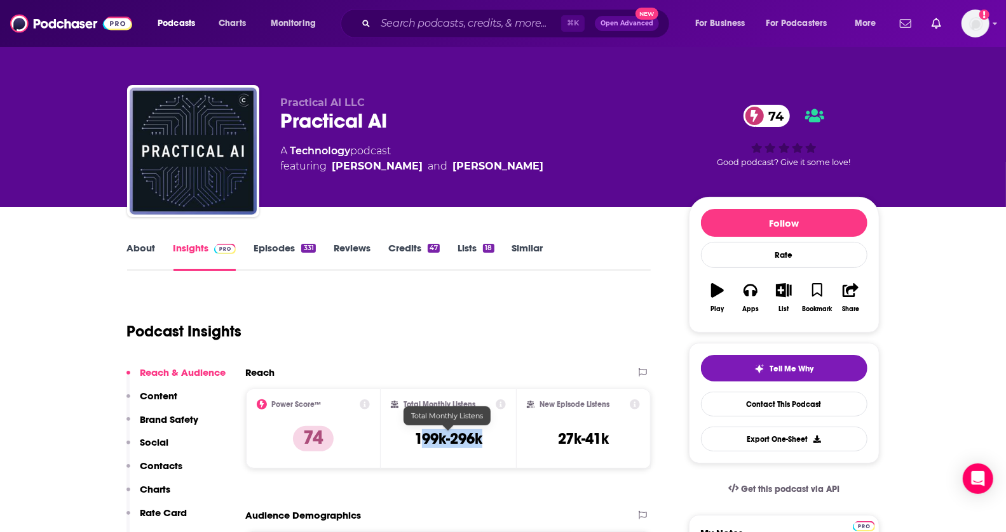
drag, startPoint x: 490, startPoint y: 435, endPoint x: 420, endPoint y: 435, distance: 70.5
click at [420, 435] on div "Total Monthly Listens 199k-296k" at bounding box center [448, 429] width 115 height 58
copy h3 "99k-296k"
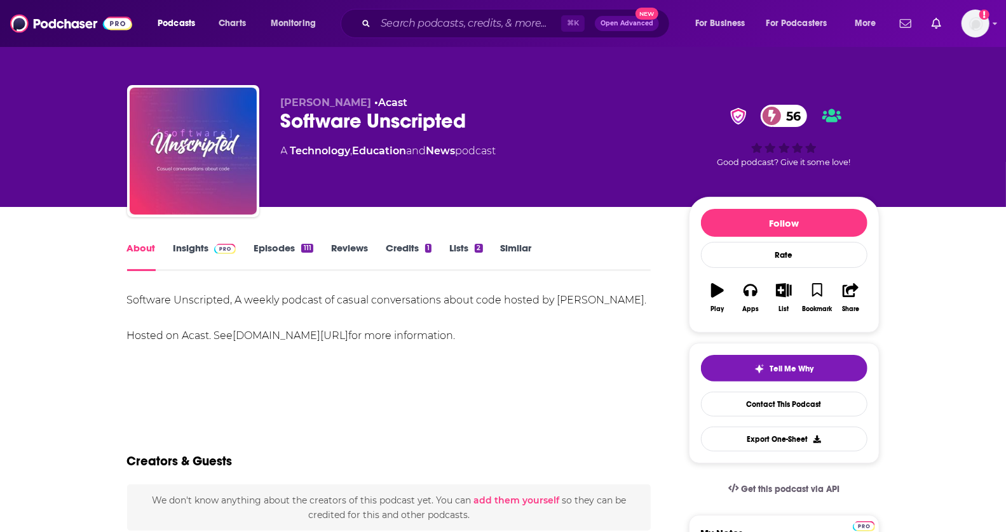
click at [187, 258] on link "Insights" at bounding box center [204, 256] width 63 height 29
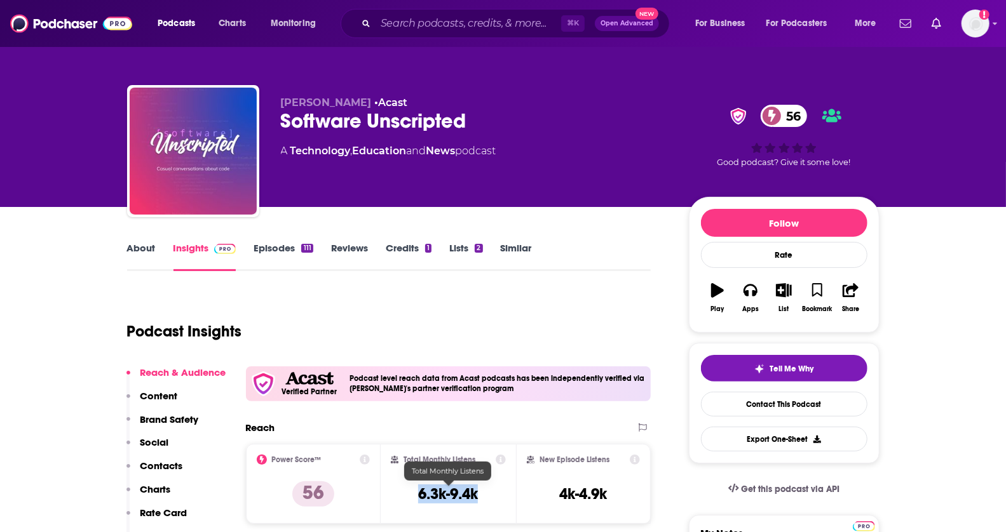
drag, startPoint x: 417, startPoint y: 494, endPoint x: 490, endPoint y: 494, distance: 72.4
click at [490, 494] on div "Total Monthly Listens 6.3k-9.4k" at bounding box center [448, 484] width 115 height 58
copy h3 "6.3k-9.4k"
click at [132, 246] on link "About" at bounding box center [141, 256] width 29 height 29
